Goal: Task Accomplishment & Management: Manage account settings

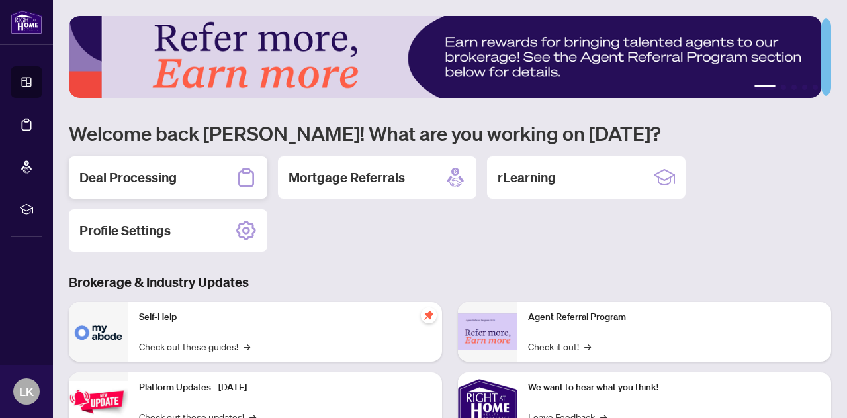
click at [110, 173] on h2 "Deal Processing" at bounding box center [127, 177] width 97 height 19
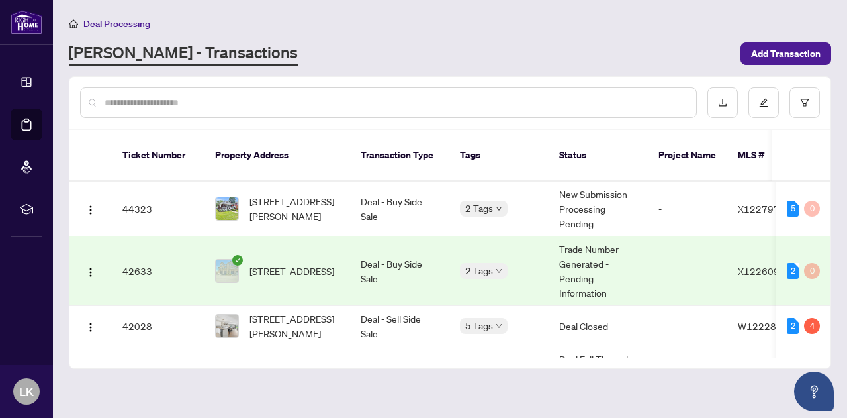
click at [136, 259] on td "42633" at bounding box center [158, 270] width 93 height 69
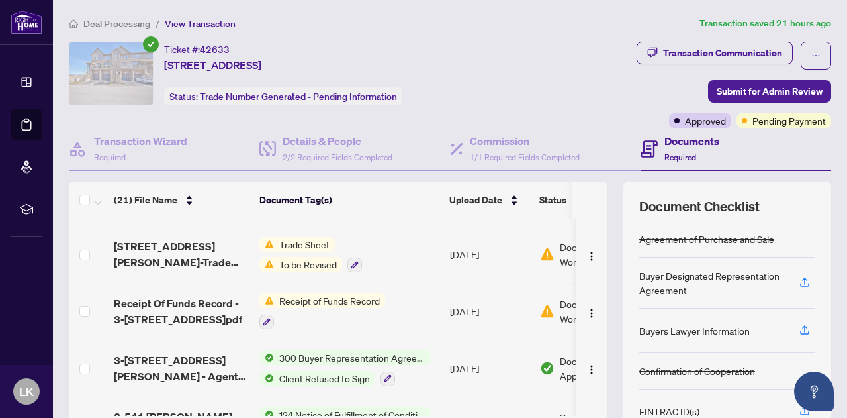
scroll to position [159, 0]
click at [803, 365] on div "Confirmation of Cooperation" at bounding box center [727, 371] width 176 height 36
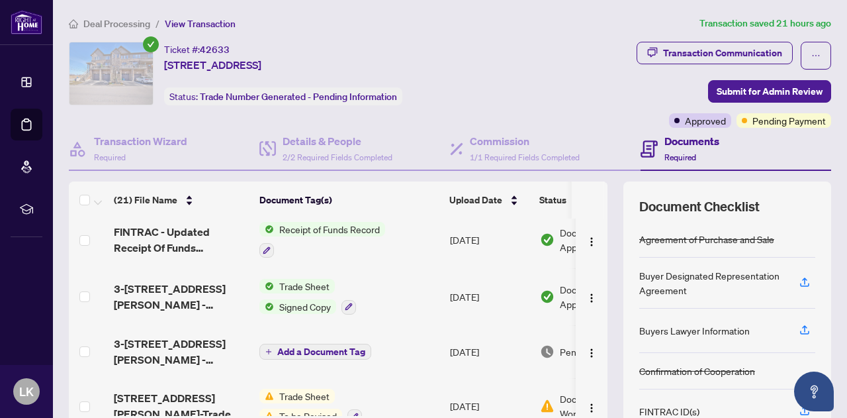
scroll to position [0, 0]
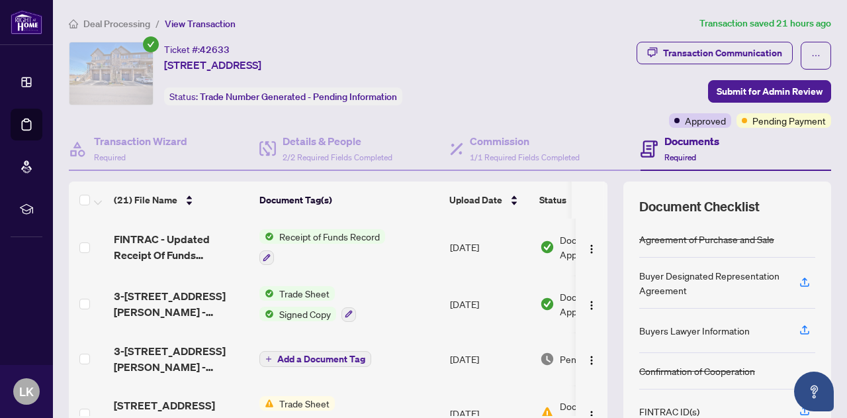
click at [29, 81] on icon at bounding box center [26, 81] width 13 height 13
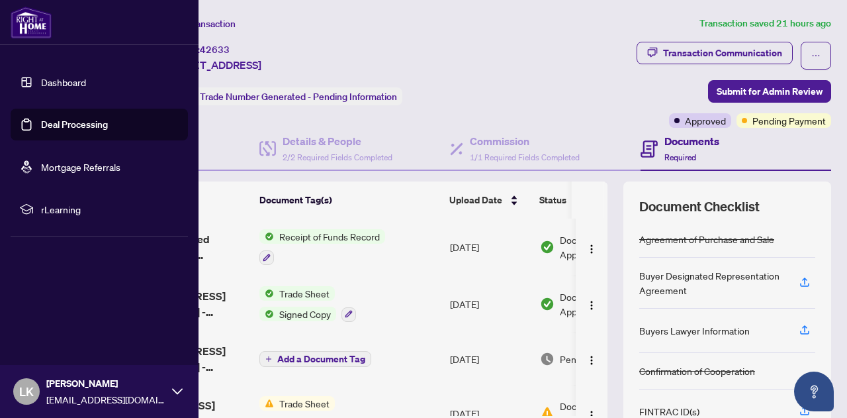
click at [69, 84] on link "Dashboard" at bounding box center [63, 82] width 45 height 12
